Goal: Check status: Check status

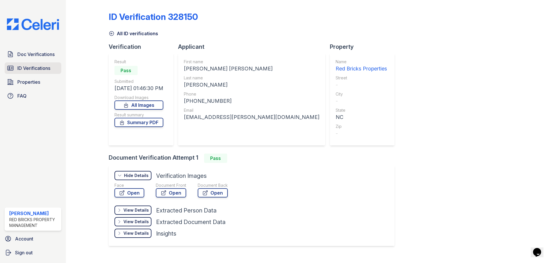
click at [27, 66] on span "ID Verifications" at bounding box center [33, 68] width 33 height 7
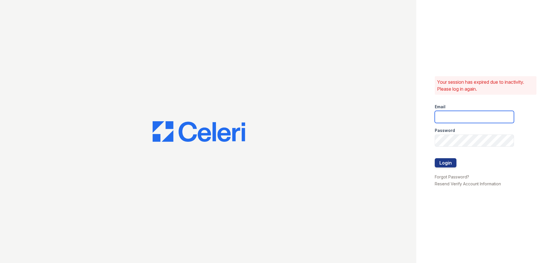
type input "RaghuKukunoor@gmail.com"
click at [450, 164] on button "Login" at bounding box center [446, 162] width 22 height 9
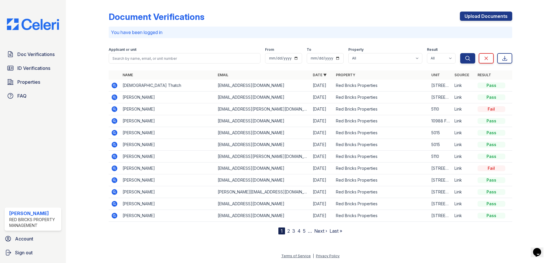
click at [286, 230] on nav "1 2 3 4 5 … Next › Last »" at bounding box center [310, 231] width 64 height 7
click at [288, 231] on link "2" at bounding box center [288, 231] width 3 height 6
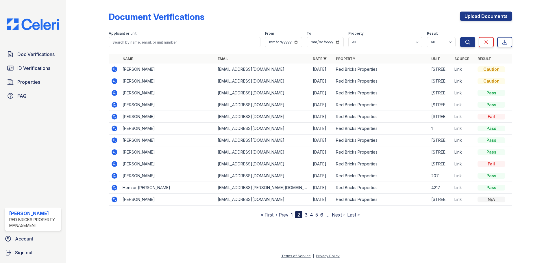
click at [306, 216] on link "3" at bounding box center [306, 215] width 3 height 6
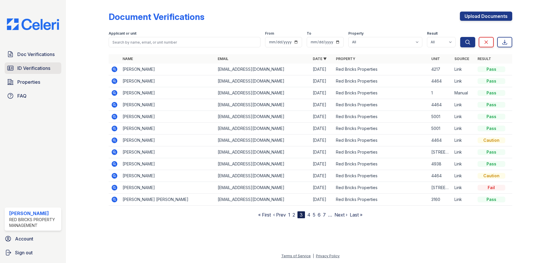
click at [34, 65] on span "ID Verifications" at bounding box center [33, 68] width 33 height 7
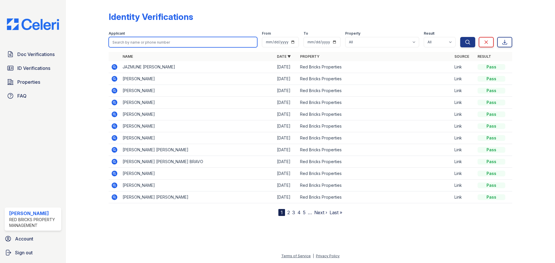
click at [170, 43] on input "search" at bounding box center [183, 42] width 149 height 10
type input "brian"
click at [460, 37] on button "Search" at bounding box center [467, 42] width 15 height 10
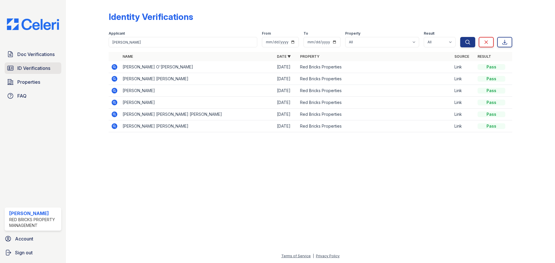
click at [42, 67] on span "ID Verifications" at bounding box center [33, 68] width 33 height 7
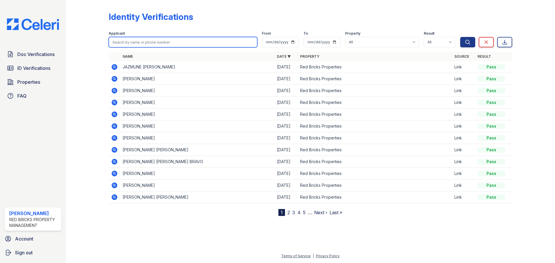
click at [150, 41] on input "search" at bounding box center [183, 42] width 149 height 10
type input "franklin"
click at [460, 37] on button "Search" at bounding box center [467, 42] width 15 height 10
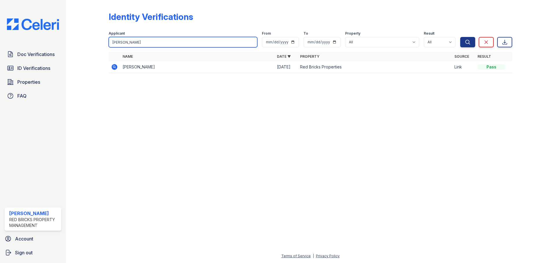
click at [150, 41] on input "franklin" at bounding box center [183, 42] width 149 height 10
type input "brian"
click at [460, 37] on button "Search" at bounding box center [467, 42] width 15 height 10
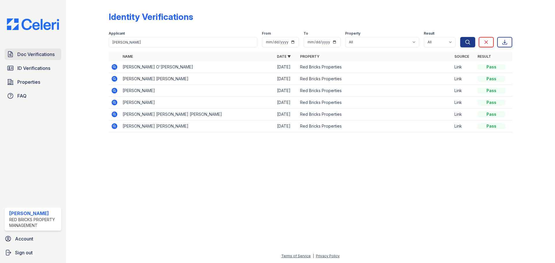
click at [38, 55] on span "Doc Verifications" at bounding box center [35, 54] width 37 height 7
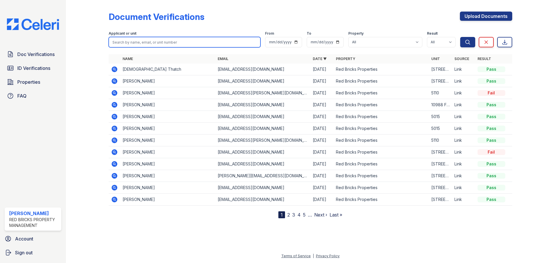
click at [150, 45] on input "search" at bounding box center [185, 42] width 152 height 10
type input "brian"
click at [460, 37] on button "Search" at bounding box center [467, 42] width 15 height 10
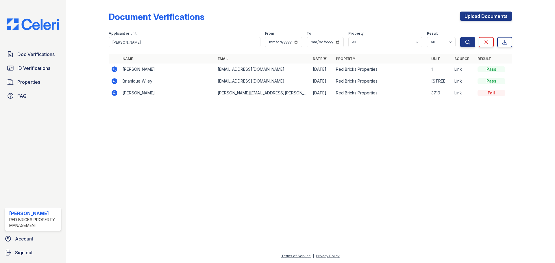
click at [112, 69] on icon at bounding box center [115, 69] width 6 height 6
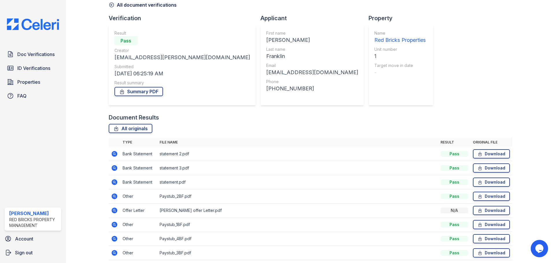
scroll to position [29, 0]
click at [114, 154] on icon at bounding box center [113, 153] width 1 height 1
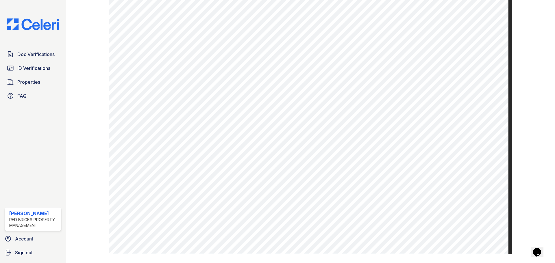
scroll to position [300, 0]
